Goal: Information Seeking & Learning: Understand process/instructions

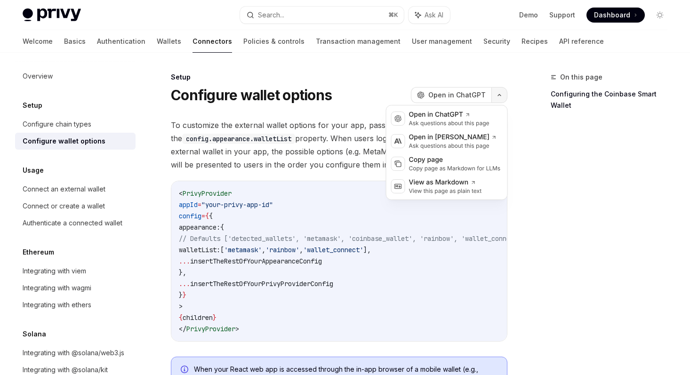
click at [495, 98] on button "button" at bounding box center [499, 95] width 16 height 16
click at [308, 156] on span "To customize the external wallet options for your app, pass in a WalletListEntr…" at bounding box center [339, 145] width 336 height 53
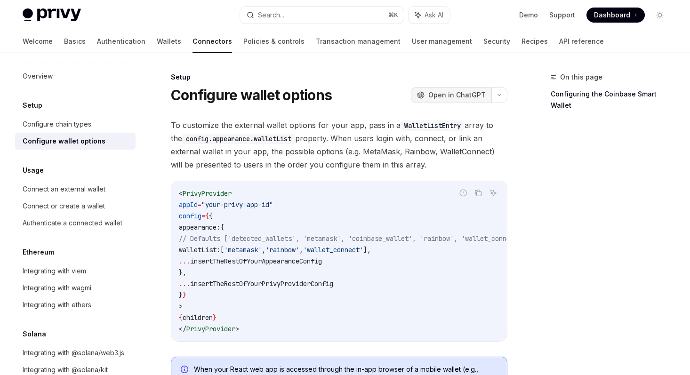
click at [453, 99] on span "Open in ChatGPT" at bounding box center [456, 94] width 57 height 9
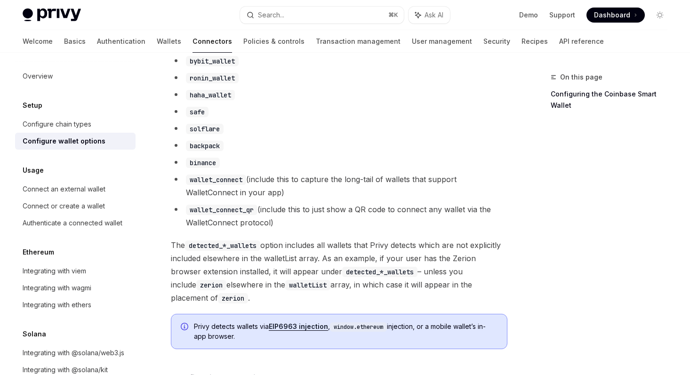
scroll to position [744, 0]
drag, startPoint x: 342, startPoint y: 197, endPoint x: 184, endPoint y: 185, distance: 158.1
click at [184, 185] on li "wallet_connect (include this to capture the long-tail of wallets that support W…" at bounding box center [339, 186] width 336 height 26
click at [313, 196] on li "wallet_connect (include this to capture the long-tail of wallets that support W…" at bounding box center [339, 186] width 336 height 26
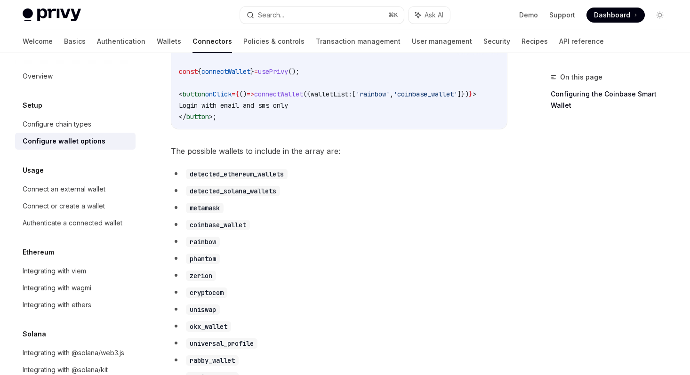
scroll to position [0, 0]
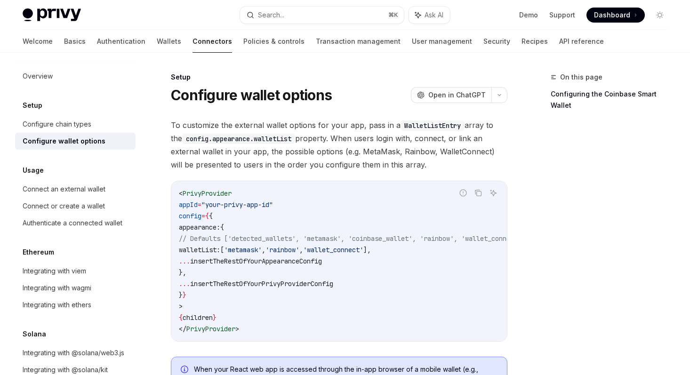
click at [426, 148] on span "To customize the external wallet options for your app, pass in a WalletListEntr…" at bounding box center [339, 145] width 336 height 53
drag, startPoint x: 428, startPoint y: 166, endPoint x: 169, endPoint y: 126, distance: 262.0
click at [210, 136] on code "config.appearance.walletList" at bounding box center [238, 139] width 113 height 10
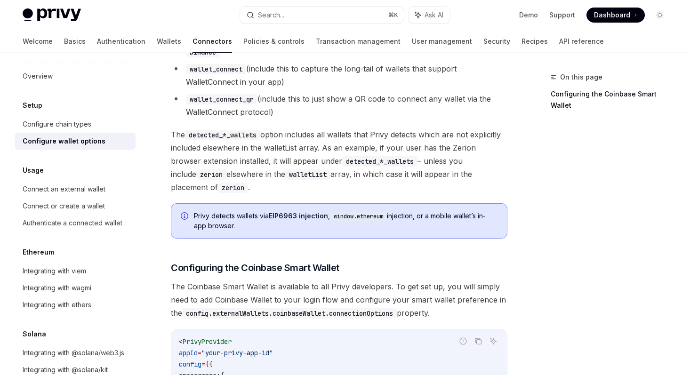
scroll to position [858, 0]
